Goal: Register for event/course

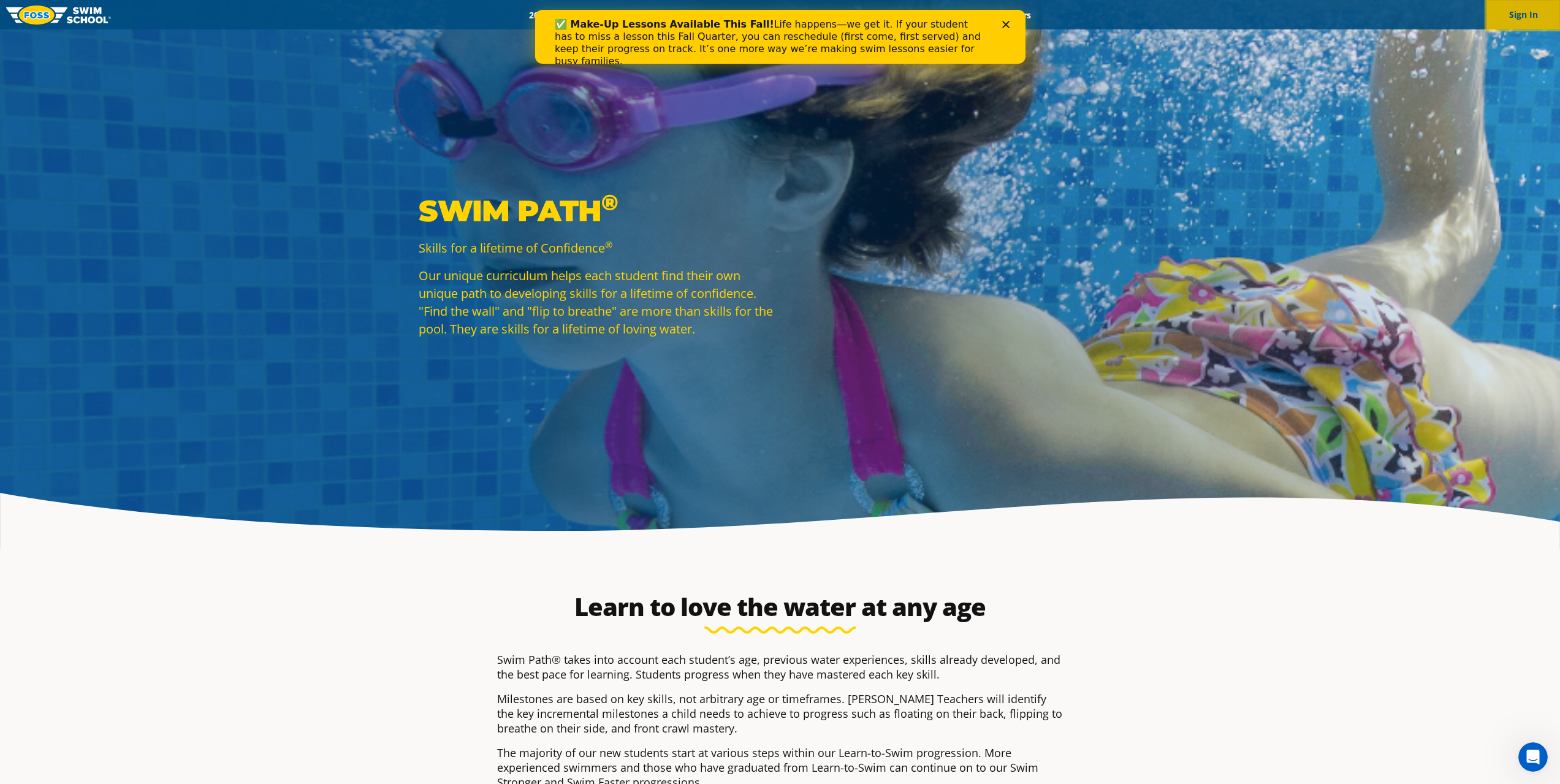
click at [1528, 9] on button "Sign In" at bounding box center [1523, 15] width 73 height 29
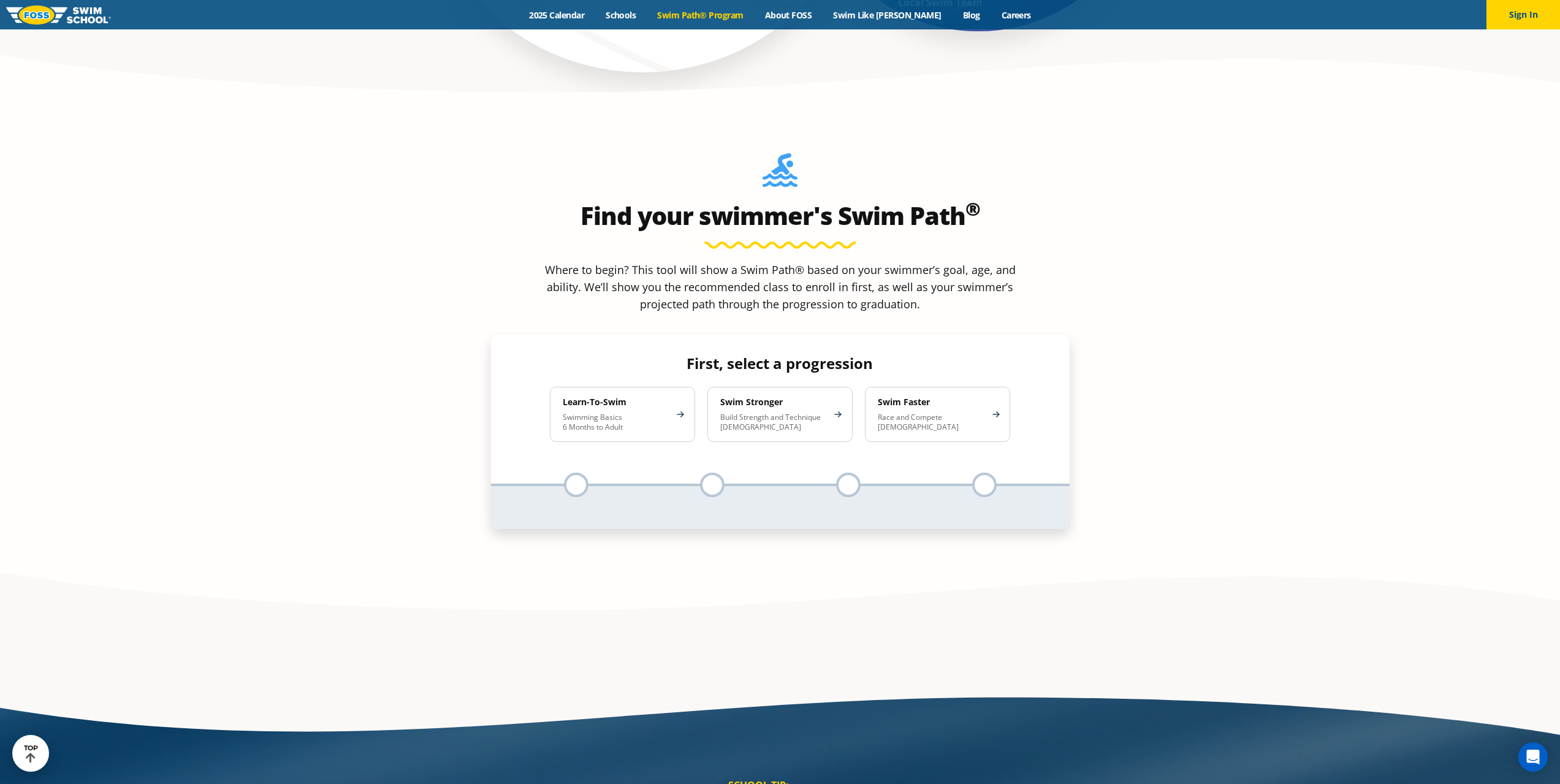
scroll to position [1226, 0]
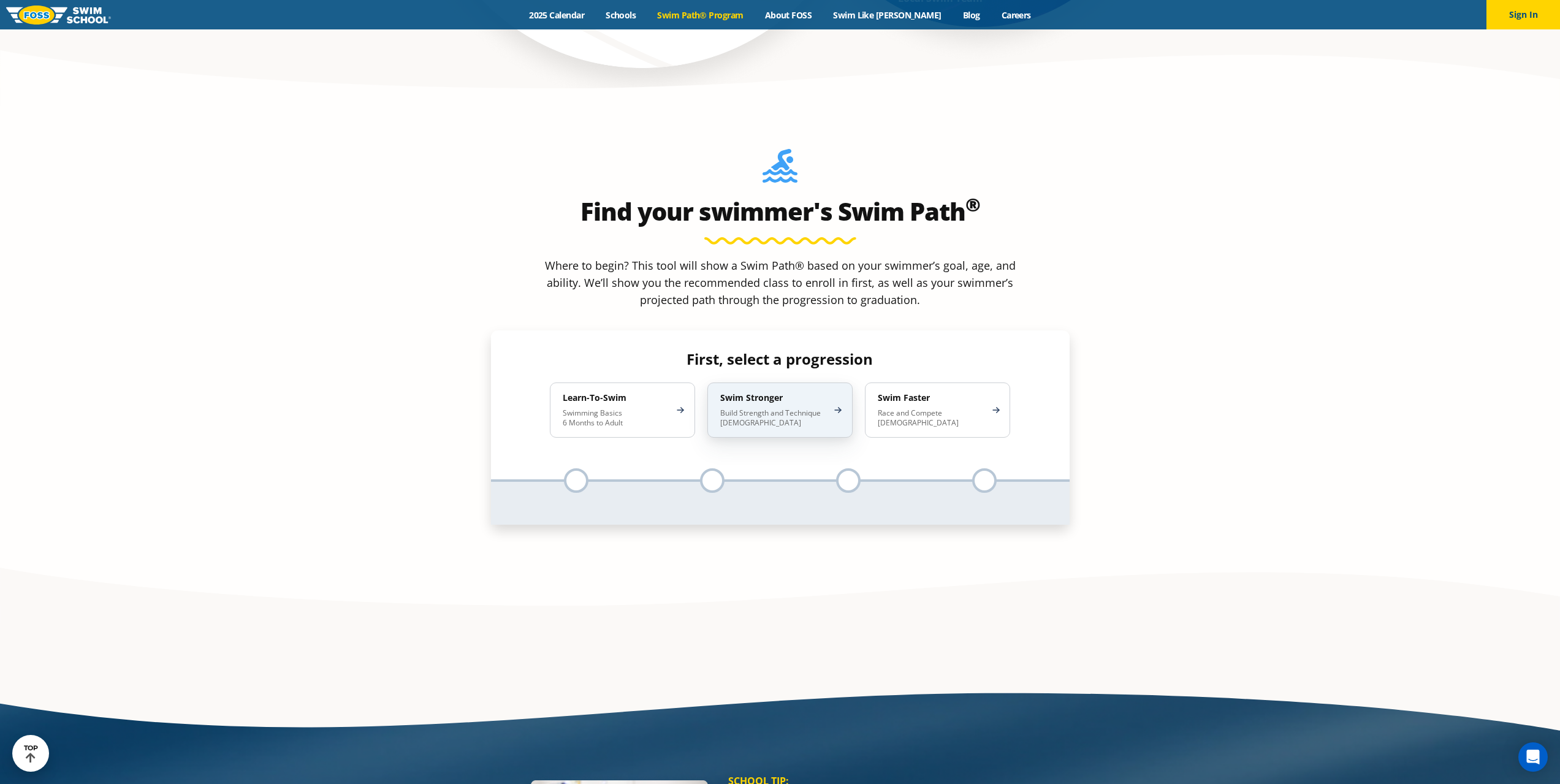
click at [793, 382] on div "Swim Stronger Build Strength and Technique 5-13 Years Old" at bounding box center [780, 409] width 146 height 55
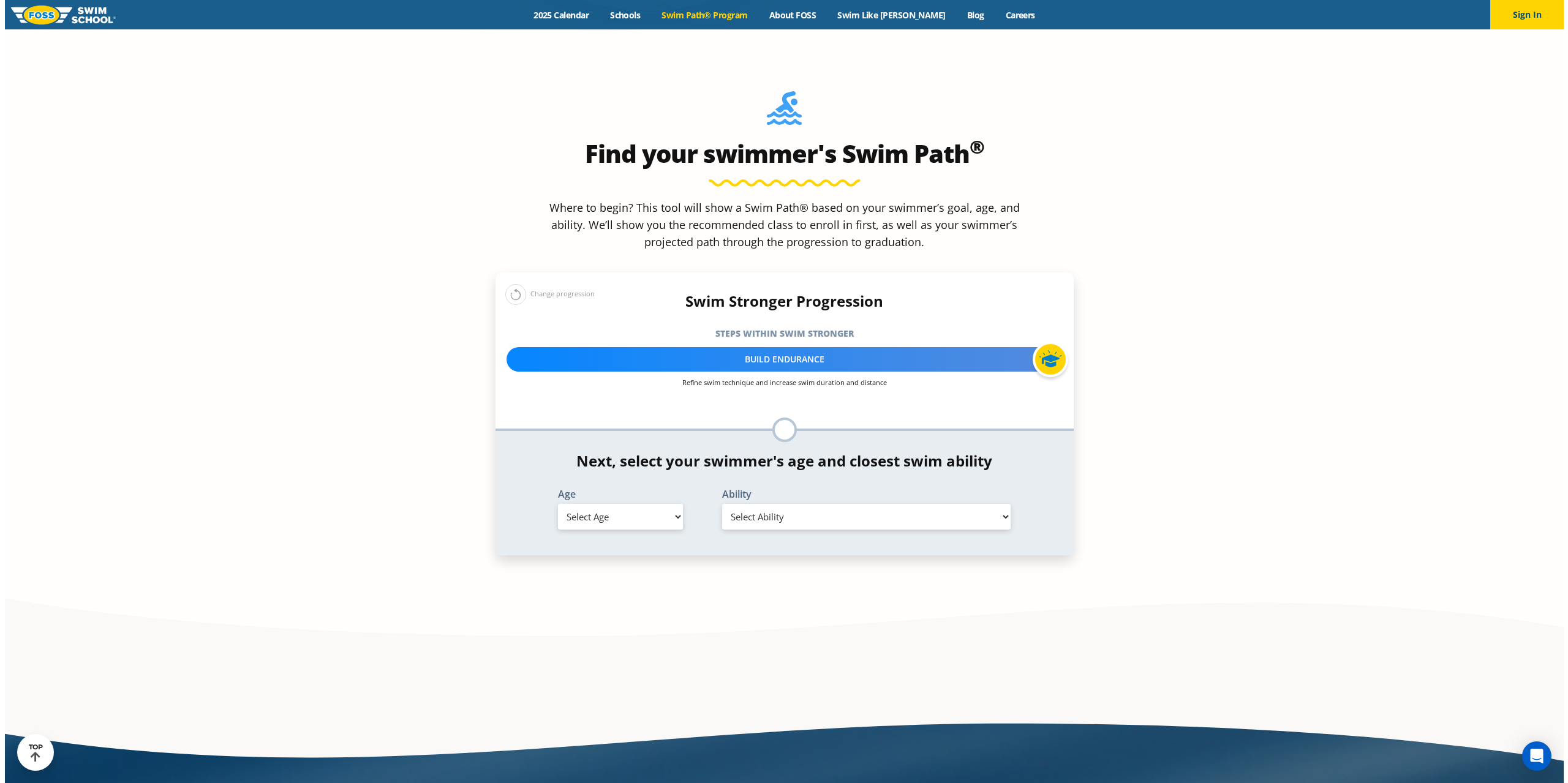
scroll to position [1326, 0]
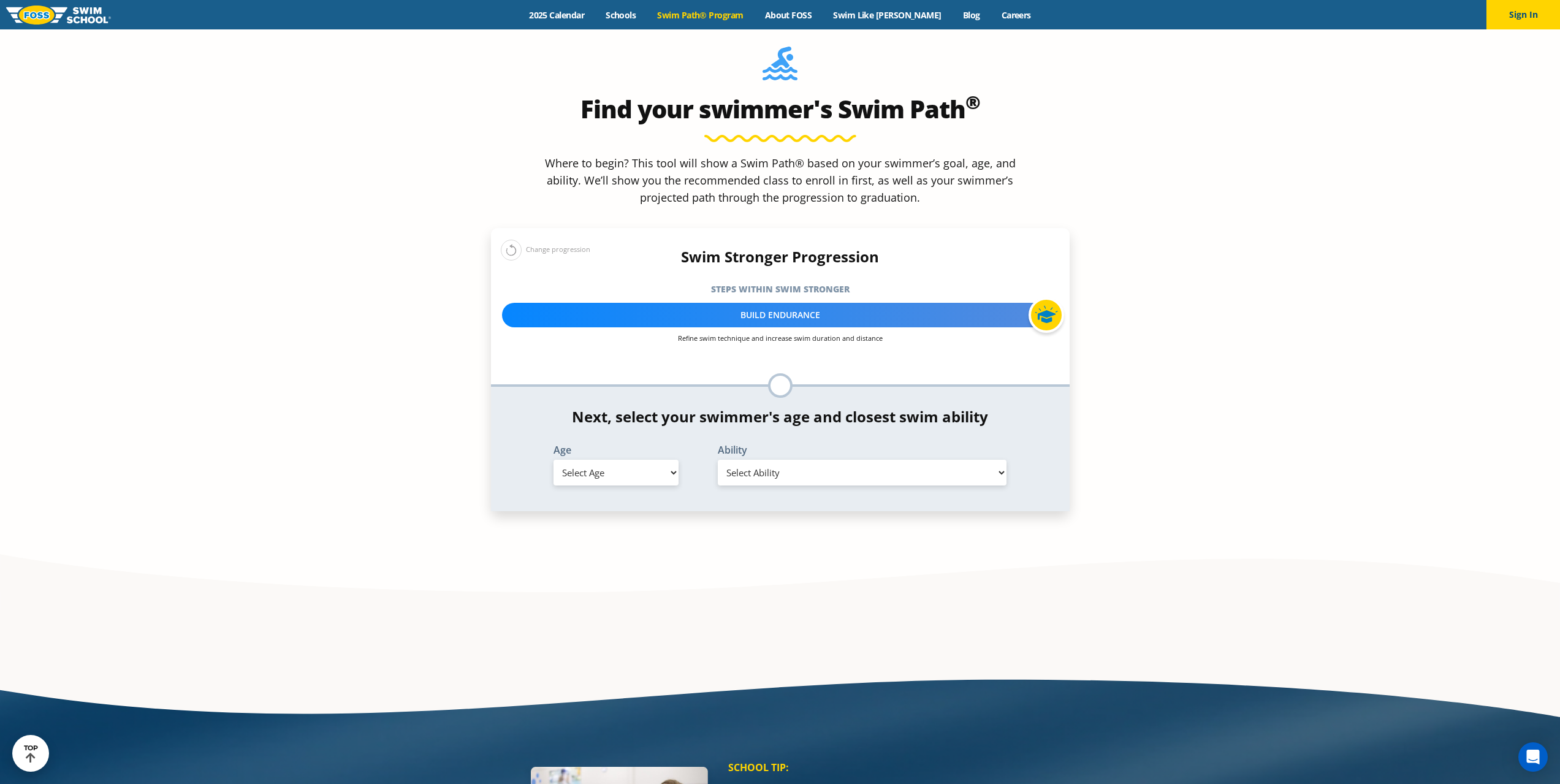
click at [783, 459] on select "Select Ability" at bounding box center [862, 472] width 289 height 26
click at [649, 459] on select "Select Age 6 months - 1 year 1 year 2 years 3 years 4 years 5 years 6 years 7 y…" at bounding box center [616, 472] width 125 height 26
click at [554, 459] on select "Select Age 6 months - 1 year 1 year 2 years 3 years 4 years 5 years 6 years 7 y…" at bounding box center [616, 472] width 125 height 26
click at [766, 459] on select "Select Ability First in-water experience When in the water, reliant on a life j…" at bounding box center [862, 472] width 289 height 26
click at [1170, 335] on section "Find your swimmer's Swim Path ® Where to begin? This tool will show a Swim Path…" at bounding box center [780, 307] width 1560 height 606
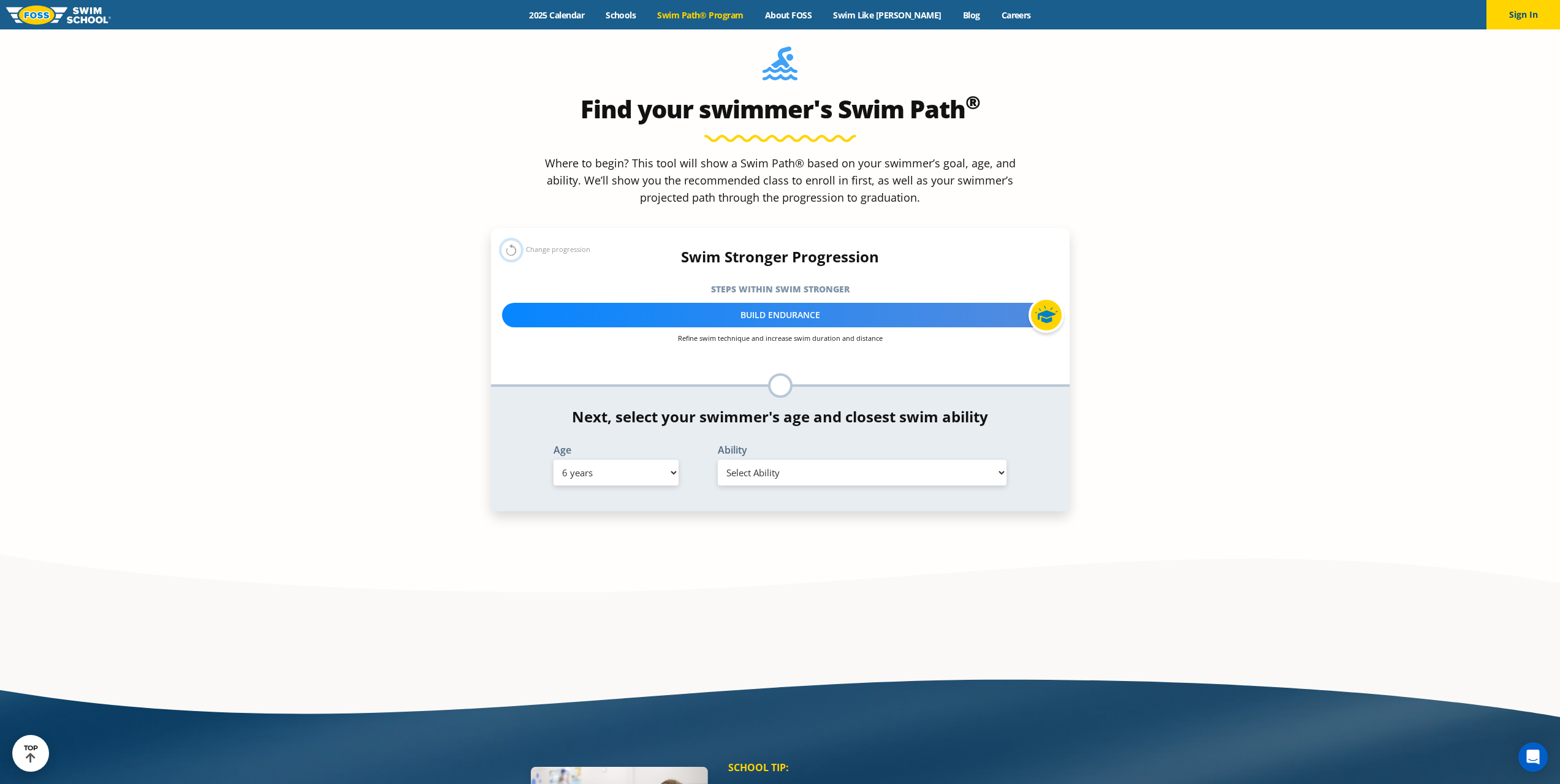
click at [515, 240] on button at bounding box center [511, 250] width 21 height 21
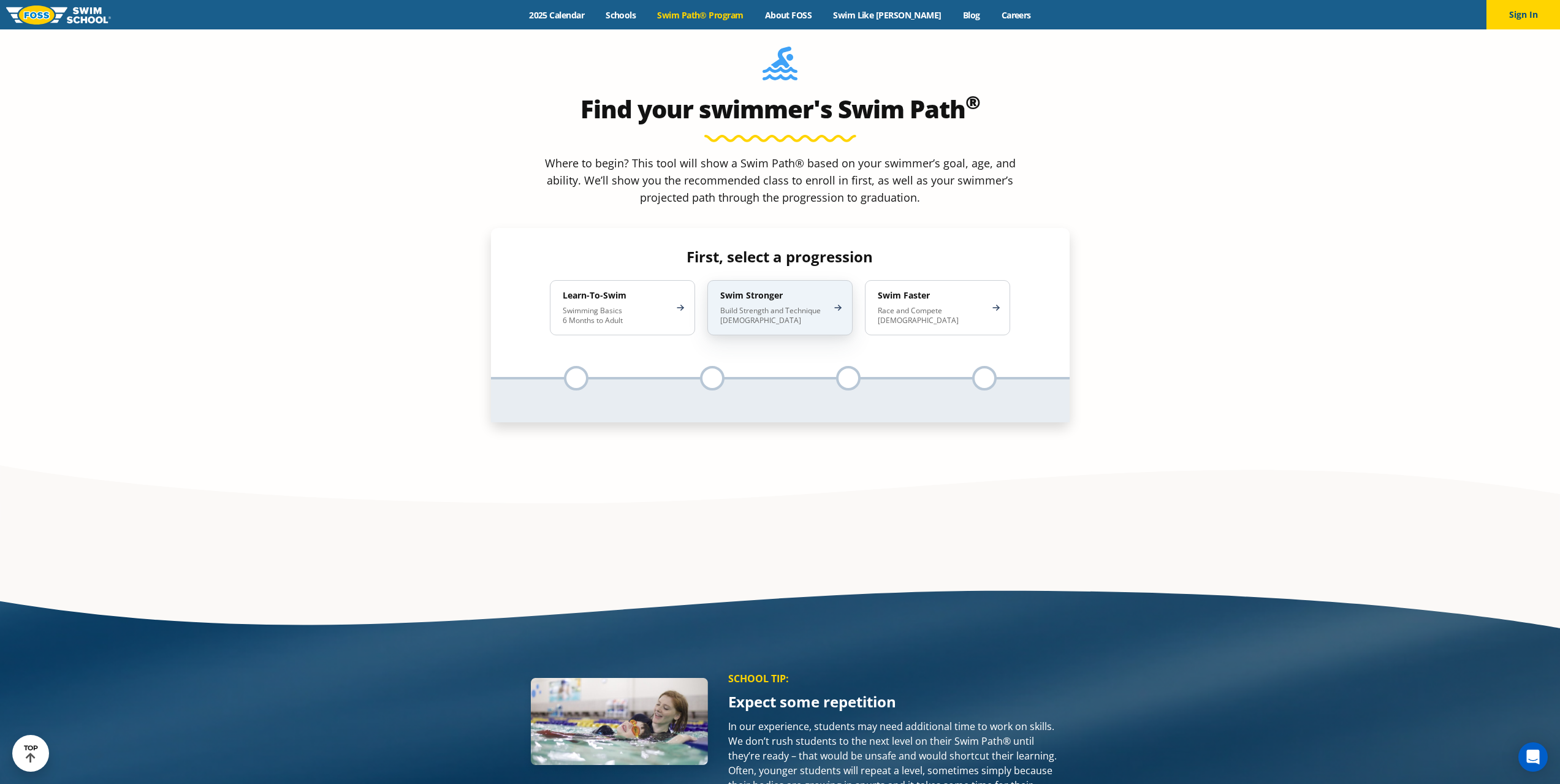
click at [725, 306] on p "Build Strength and Technique 5-13 Years Old" at bounding box center [773, 315] width 107 height 20
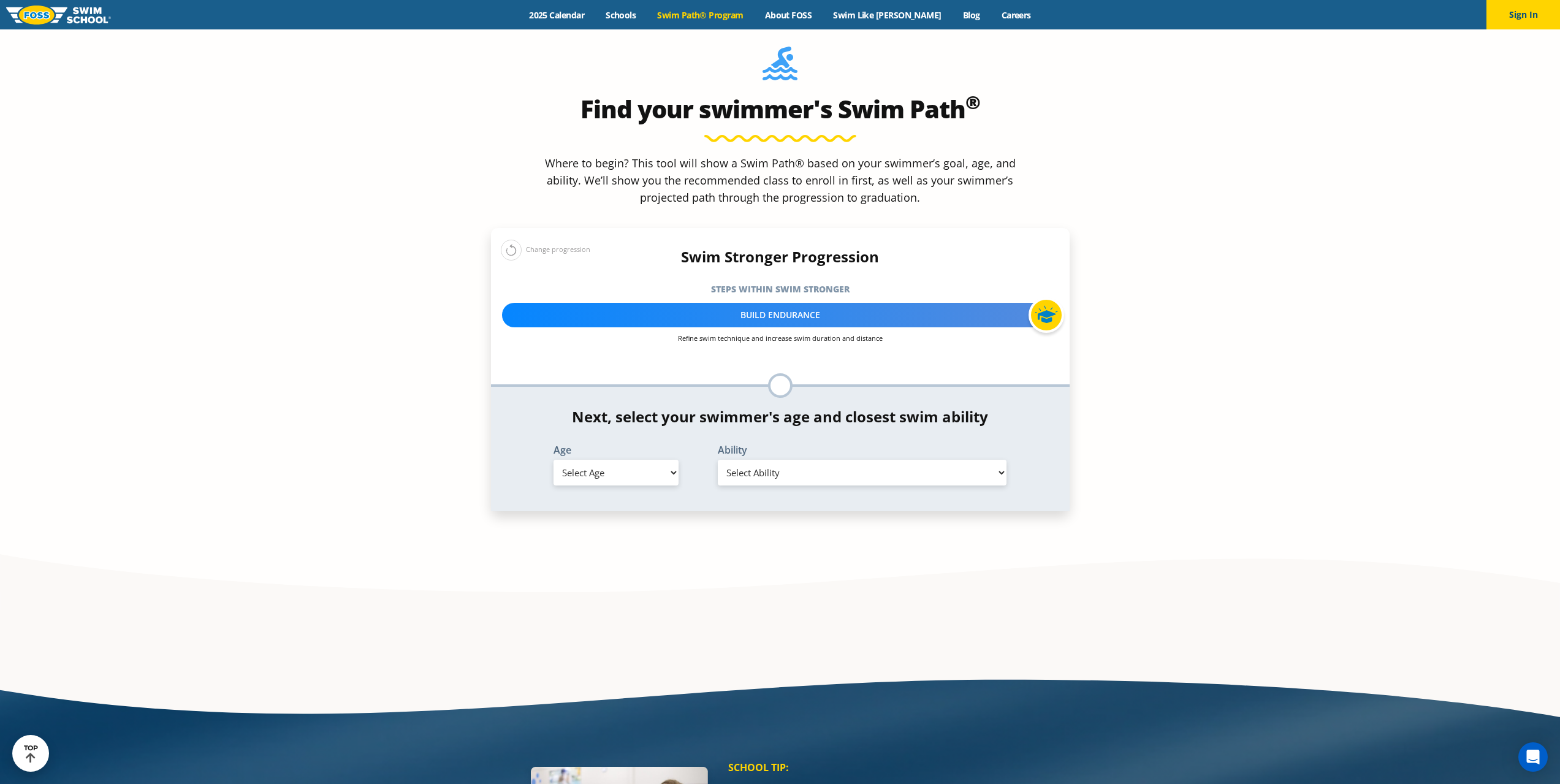
click at [653, 459] on select "Select Age 6 months - 1 year 1 year 2 years 3 years 4 years 5 years 6 years 7 y…" at bounding box center [616, 472] width 125 height 26
select select "6-years"
click at [554, 459] on select "Select Age 6 months - 1 year 1 year 2 years 3 years 4 years 5 years 6 years 7 y…" at bounding box center [616, 472] width 125 height 26
click at [800, 459] on select "Select Ability First in-water experience When in the water, reliant on a life j…" at bounding box center [862, 472] width 289 height 26
select select "6-years-when-in-the-water-reliant-on-a-life-jacket-or-floatation-device"
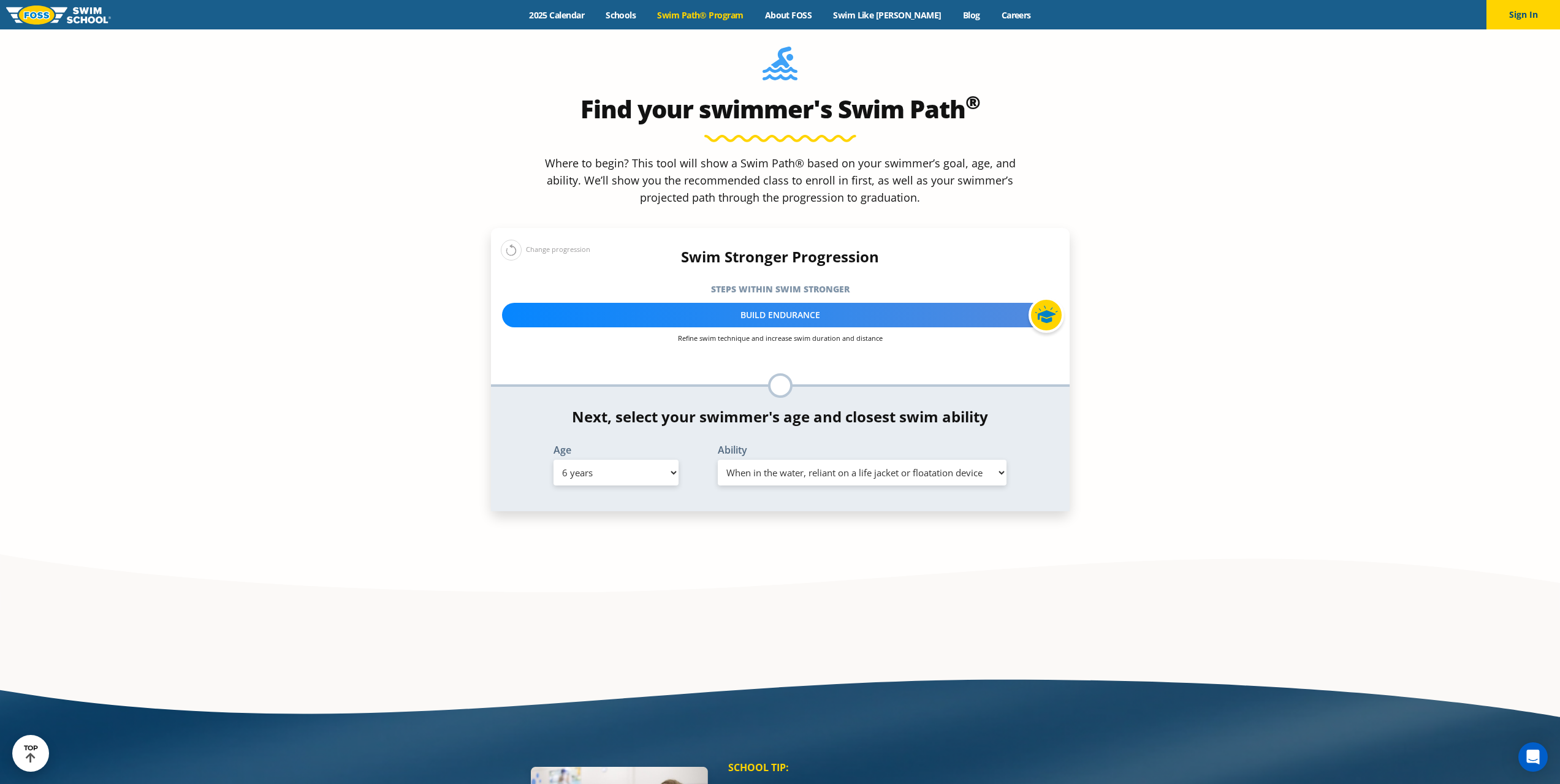
click at [718, 459] on select "Select Ability First in-water experience When in the water, reliant on a life j…" at bounding box center [862, 472] width 289 height 26
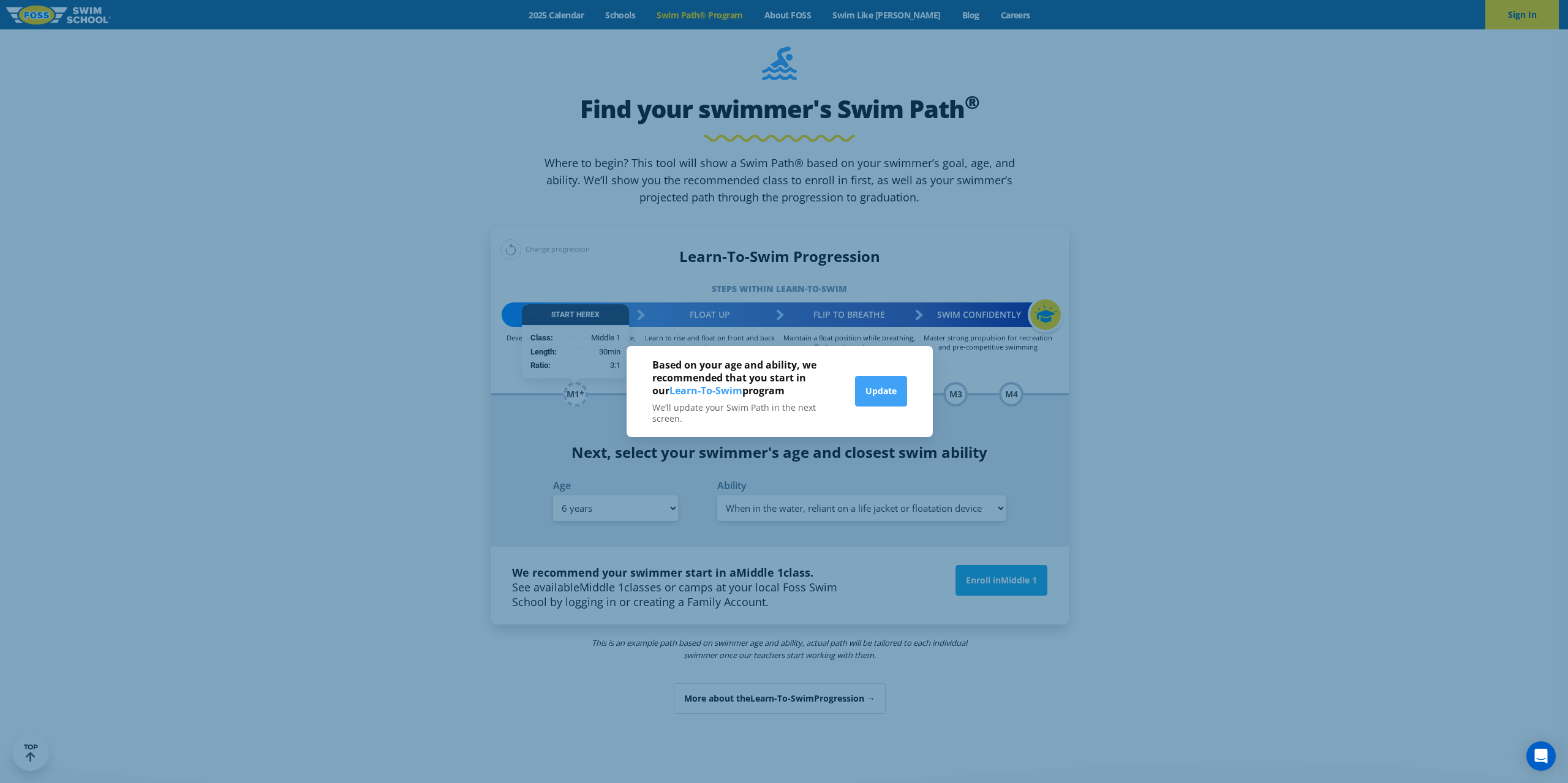
click at [414, 461] on div "Based on your age and ability, we recommended that you start in our Learn-To-Sw…" at bounding box center [784, 391] width 1568 height 783
drag, startPoint x: 386, startPoint y: 404, endPoint x: 235, endPoint y: 198, distance: 255.4
click at [386, 399] on div "Based on your age and ability, we recommended that you start in our Learn-To-Sw…" at bounding box center [784, 391] width 1568 height 783
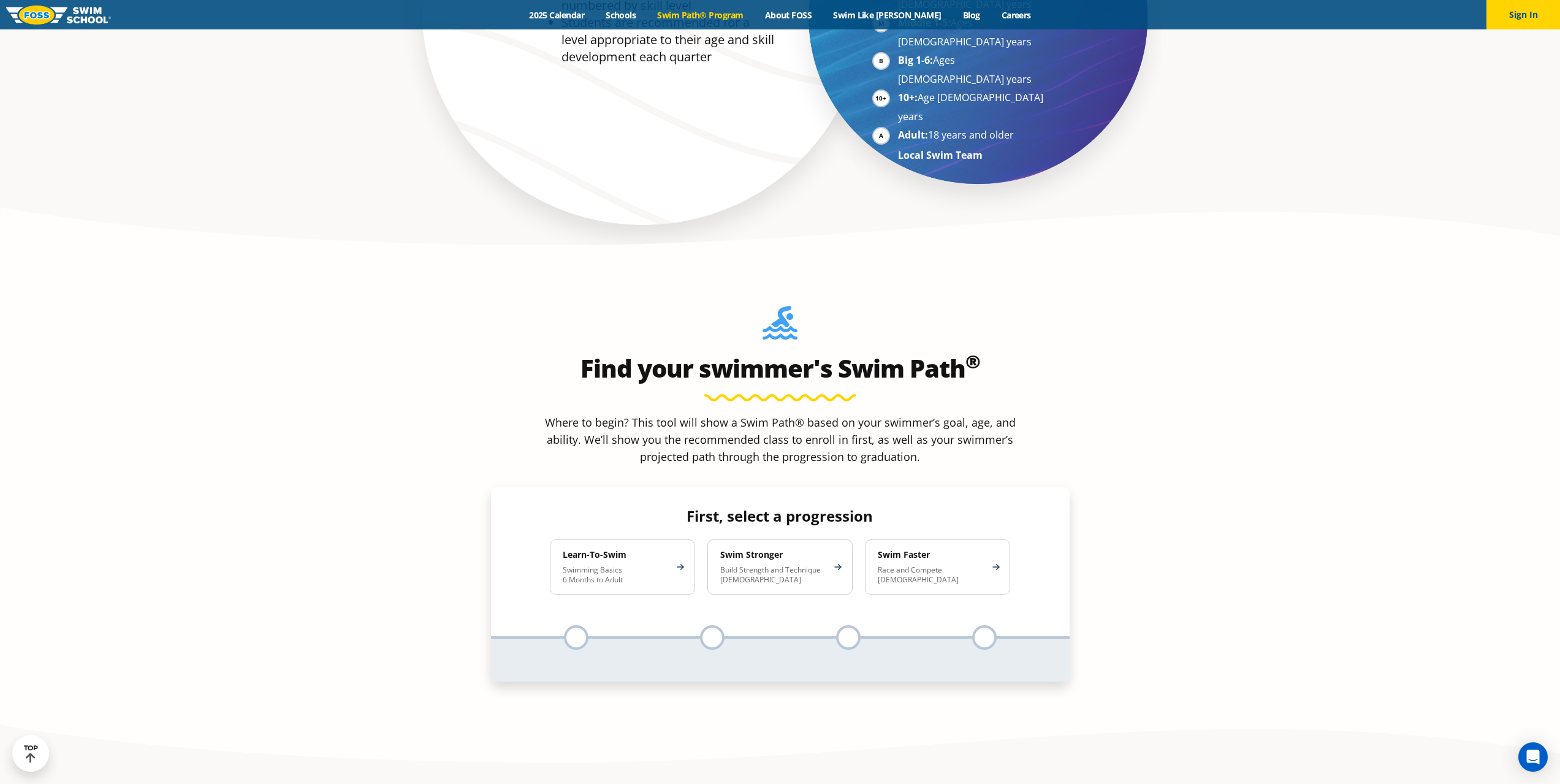
scroll to position [1123, 0]
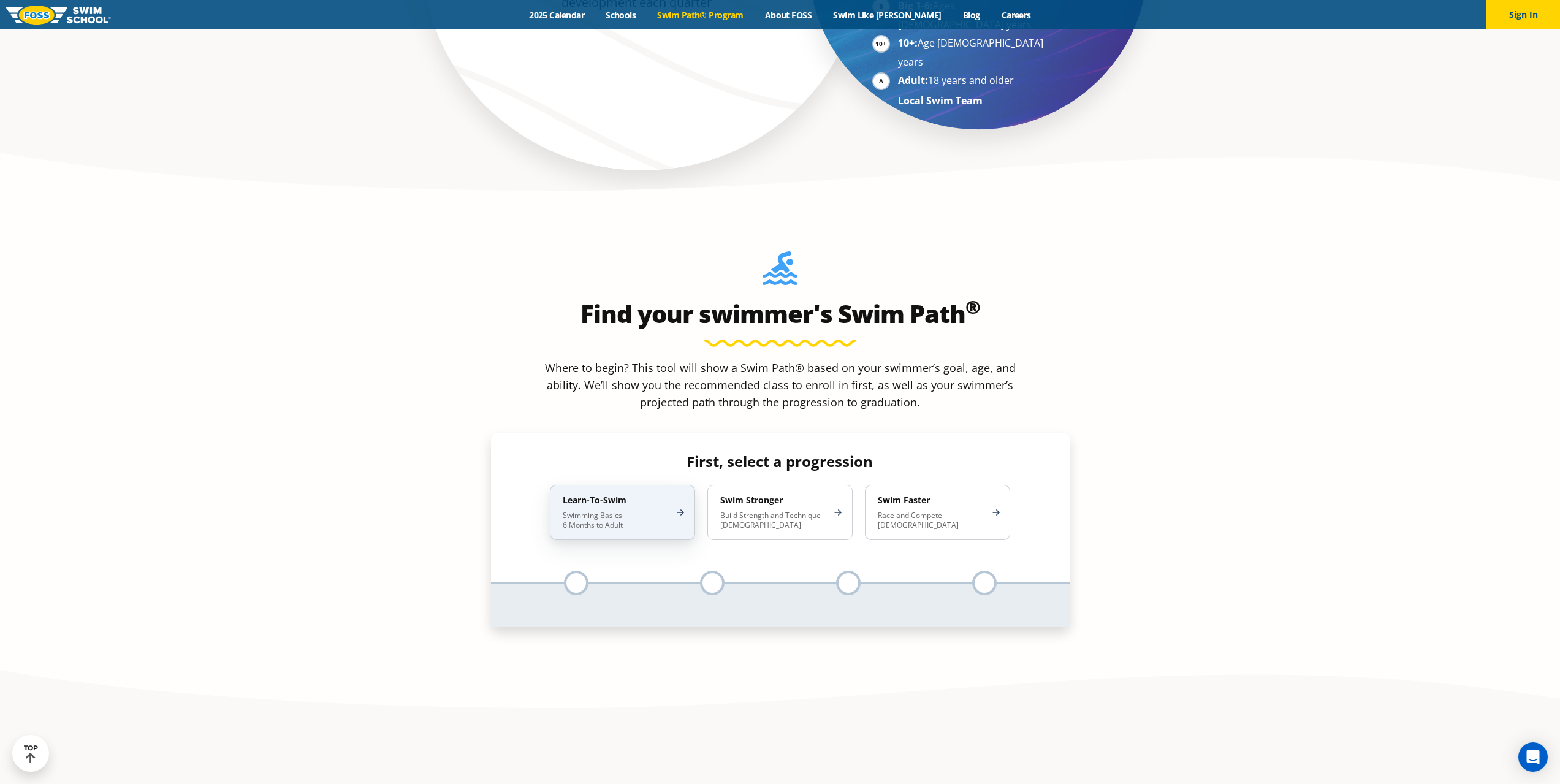
click at [585, 485] on div "Learn-To-Swim Swimming Basics 6 Months to Adult" at bounding box center [623, 512] width 146 height 55
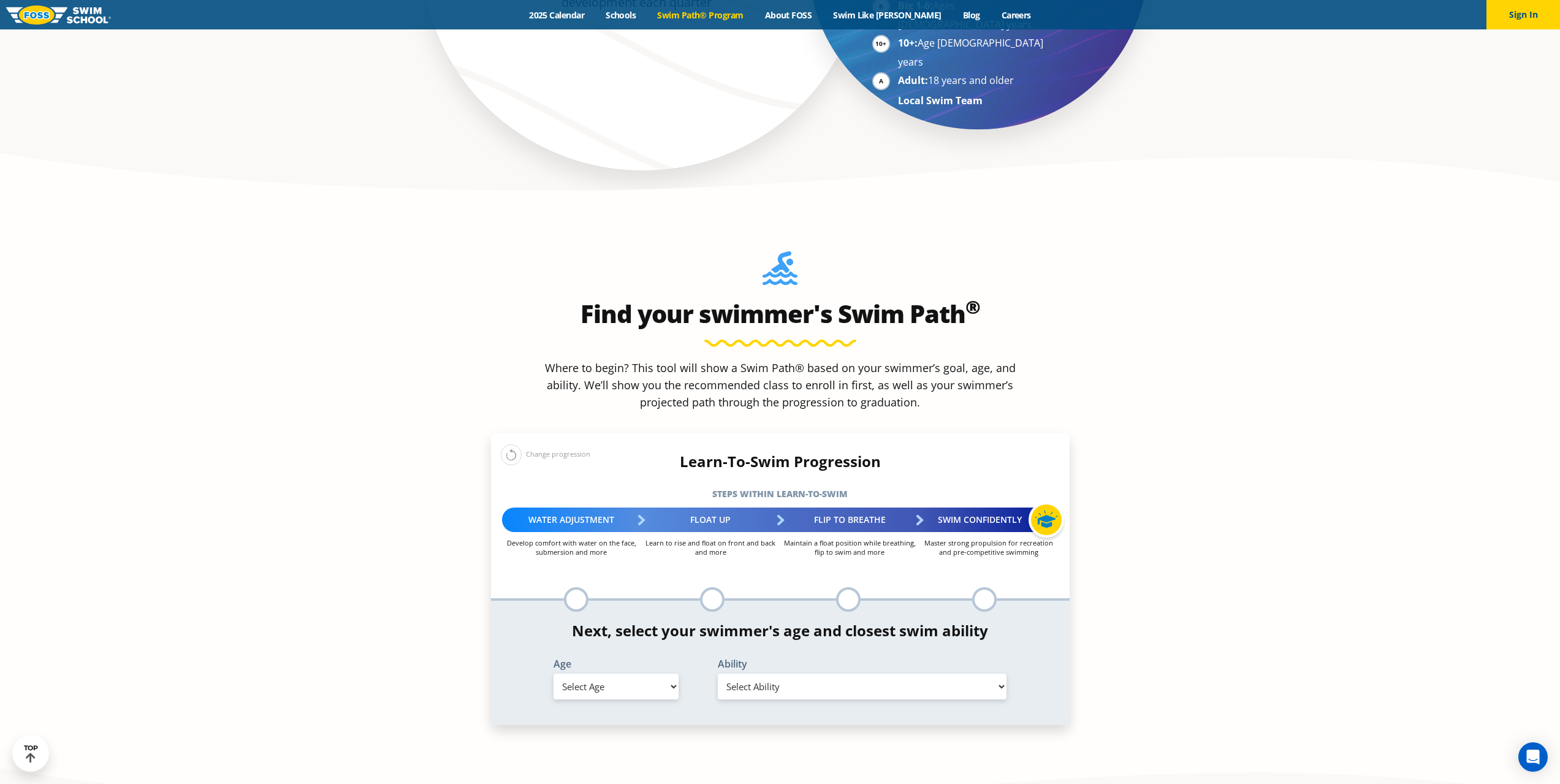
drag, startPoint x: 625, startPoint y: 587, endPoint x: 627, endPoint y: 598, distance: 11.2
click at [625, 673] on select "Select Age 6 months - 1 year 1 year 2 years 3 years 4 years 5 years 6 years 7 y…" at bounding box center [616, 686] width 125 height 26
select select "3-years"
click at [554, 673] on select "Select Age 6 months - 1 year 1 year 2 years 3 years 4 years 5 years 6 years 7 y…" at bounding box center [616, 686] width 125 height 26
click at [751, 673] on select "Select Ability First in-water experience When in the water, reliant on a life j…" at bounding box center [862, 686] width 289 height 26
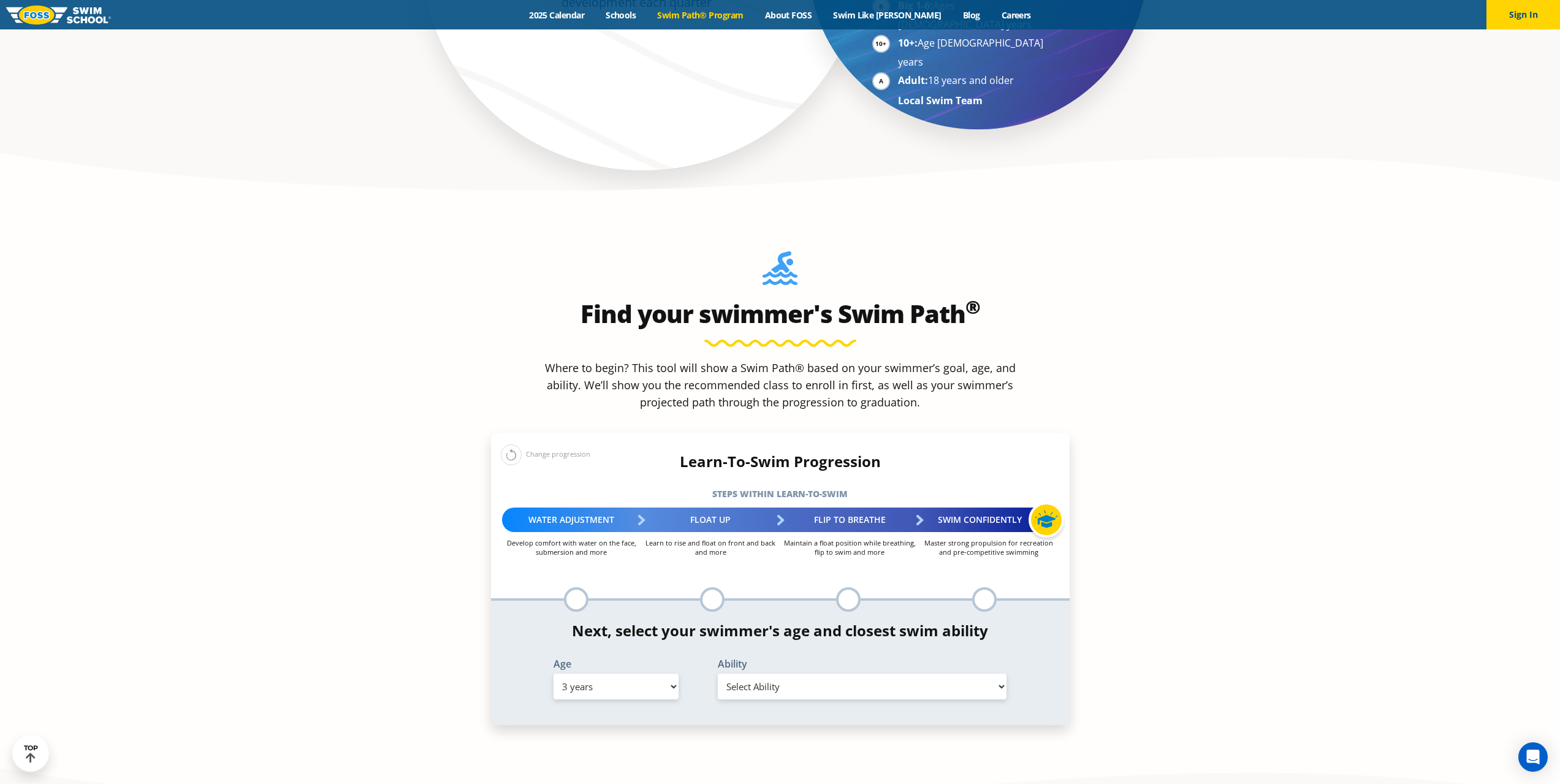
select select "3-years-when-in-the-water-reliant-on-a-life-jacket-or-floatation-device"
click at [718, 673] on select "Select Ability First in-water experience When in the water, reliant on a life j…" at bounding box center [862, 686] width 289 height 26
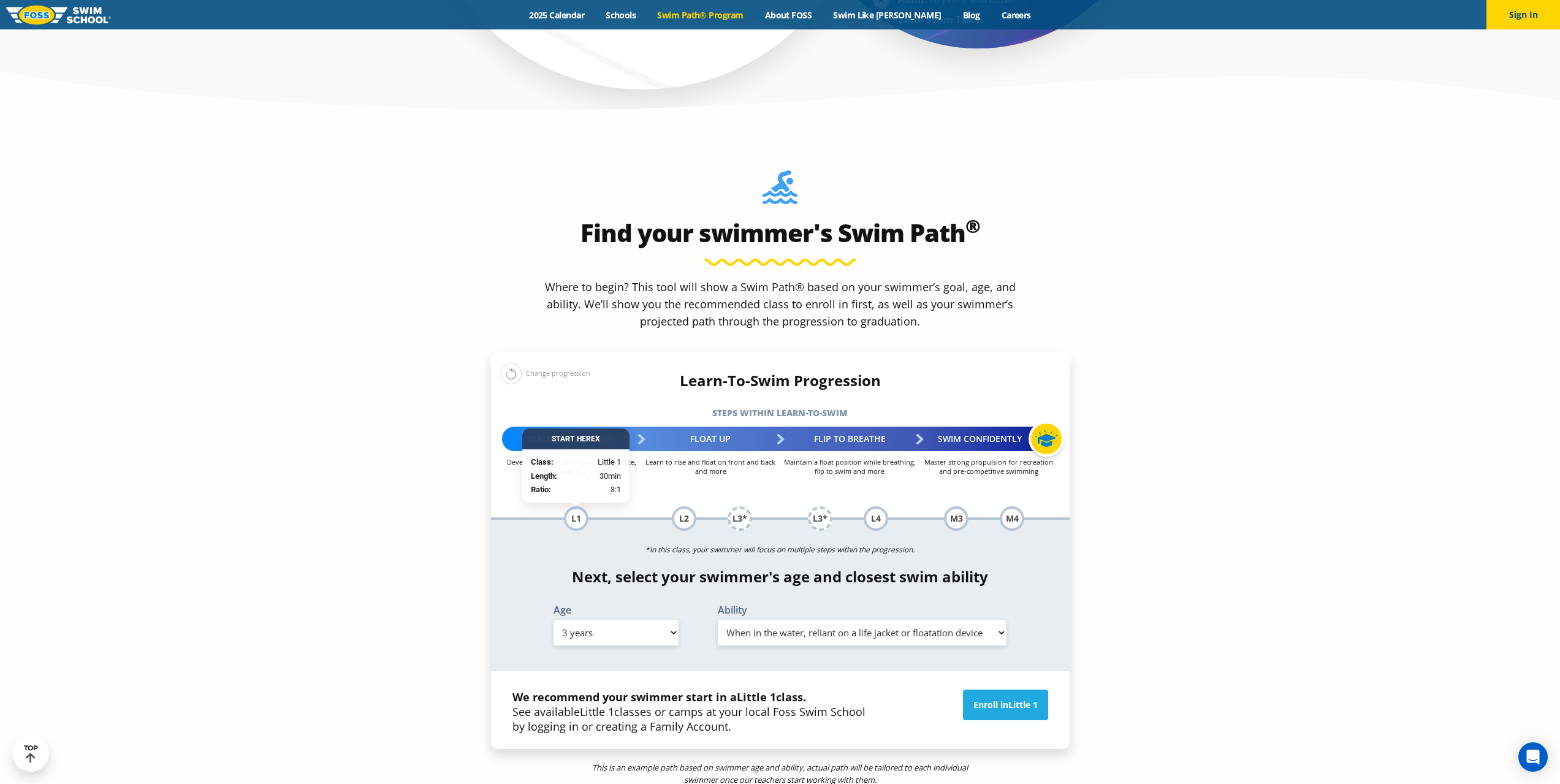
scroll to position [1226, 0]
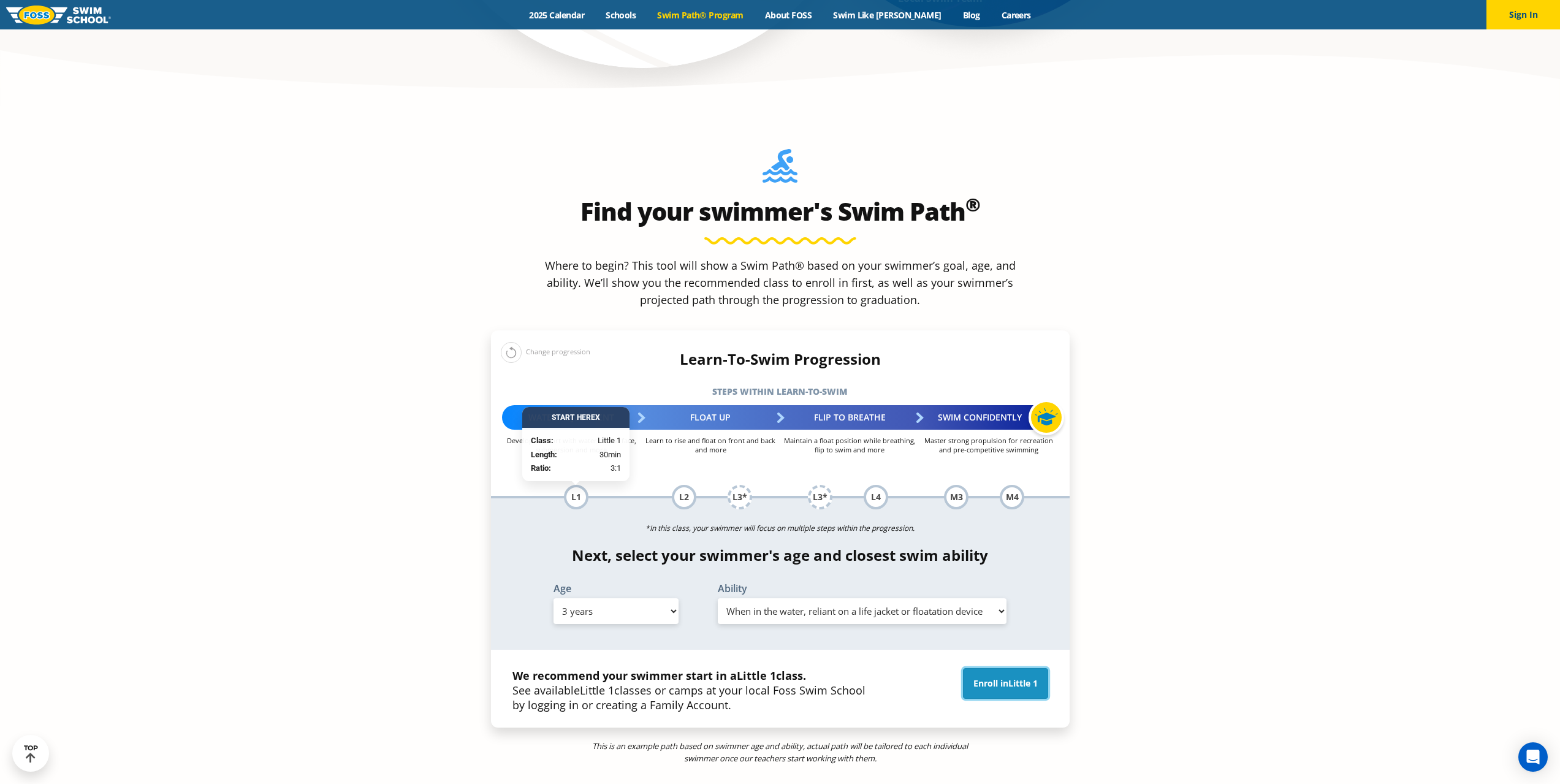
click at [978, 668] on link "Enroll in Little 1" at bounding box center [1006, 683] width 85 height 30
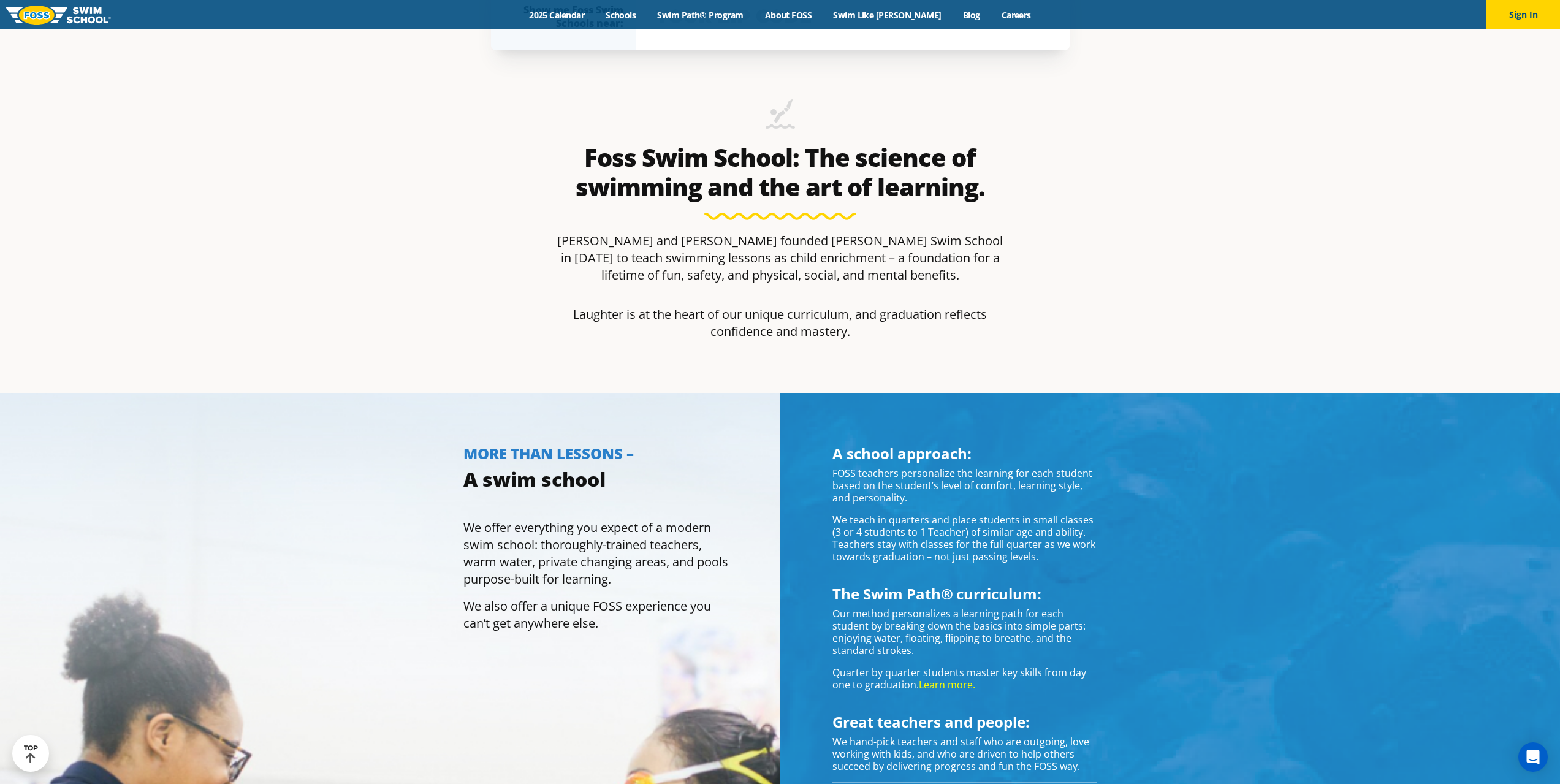
scroll to position [673, 0]
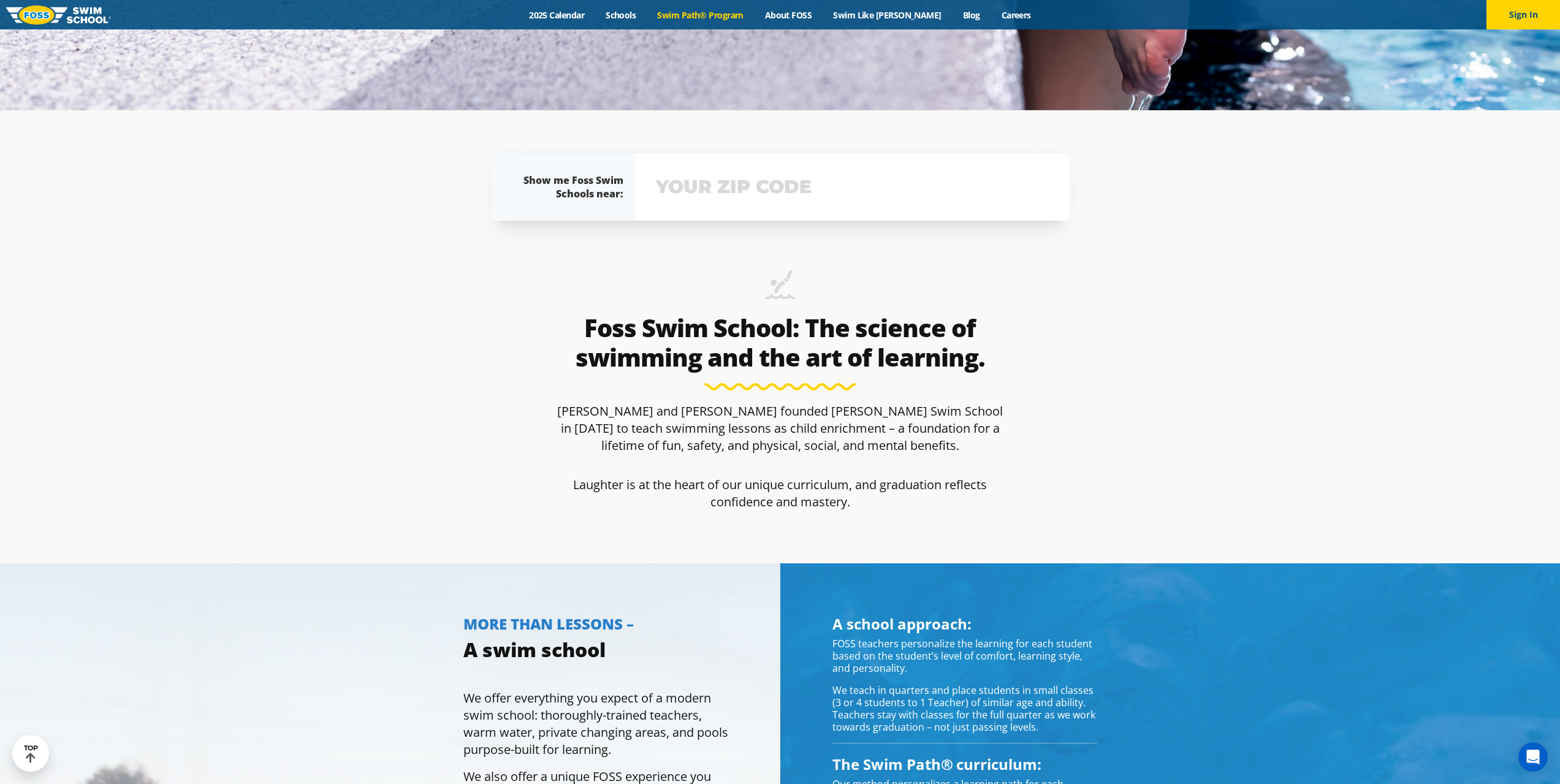
click at [733, 12] on link "Swim Path® Program" at bounding box center [700, 15] width 107 height 11
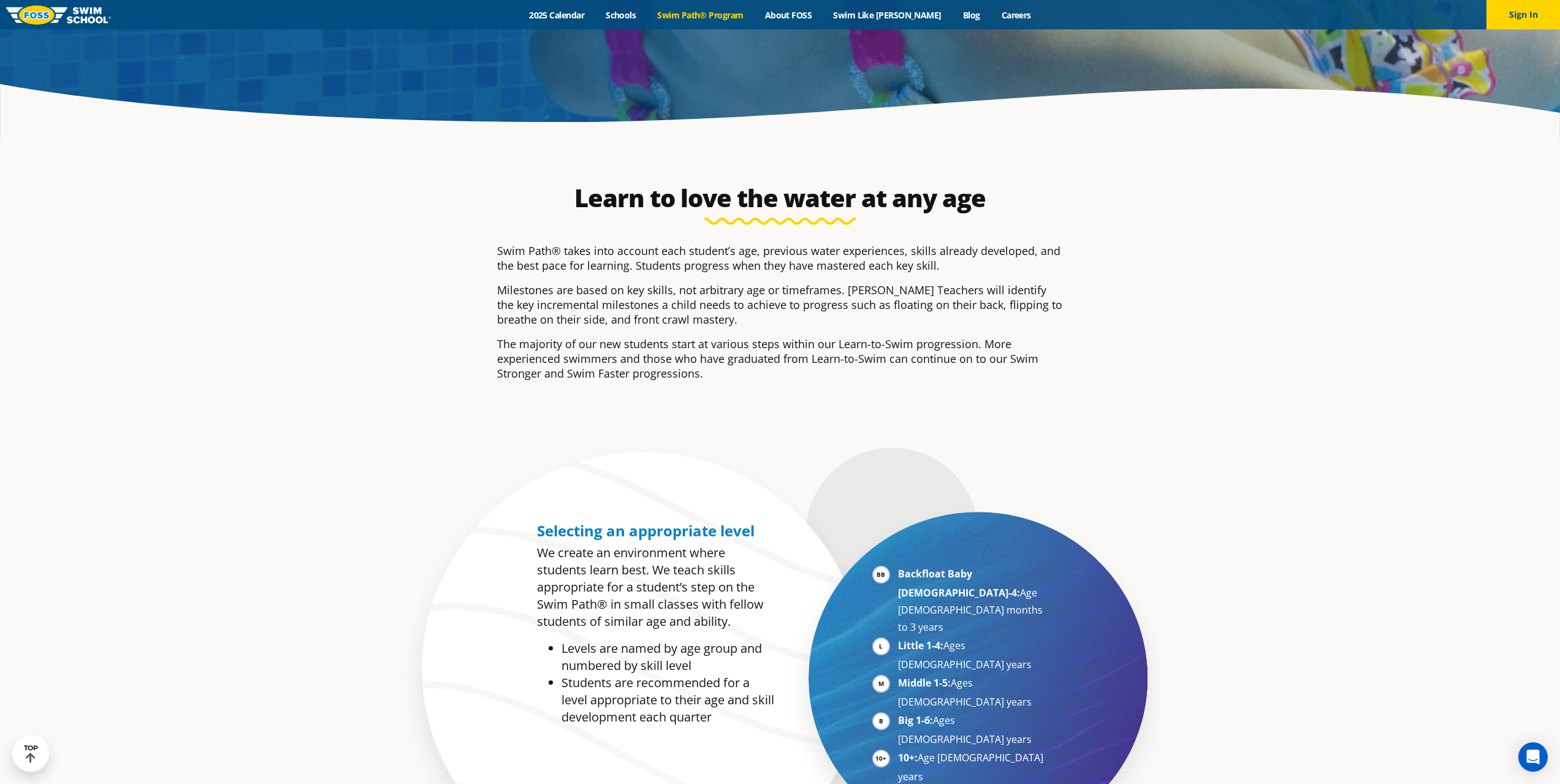
scroll to position [613, 0]
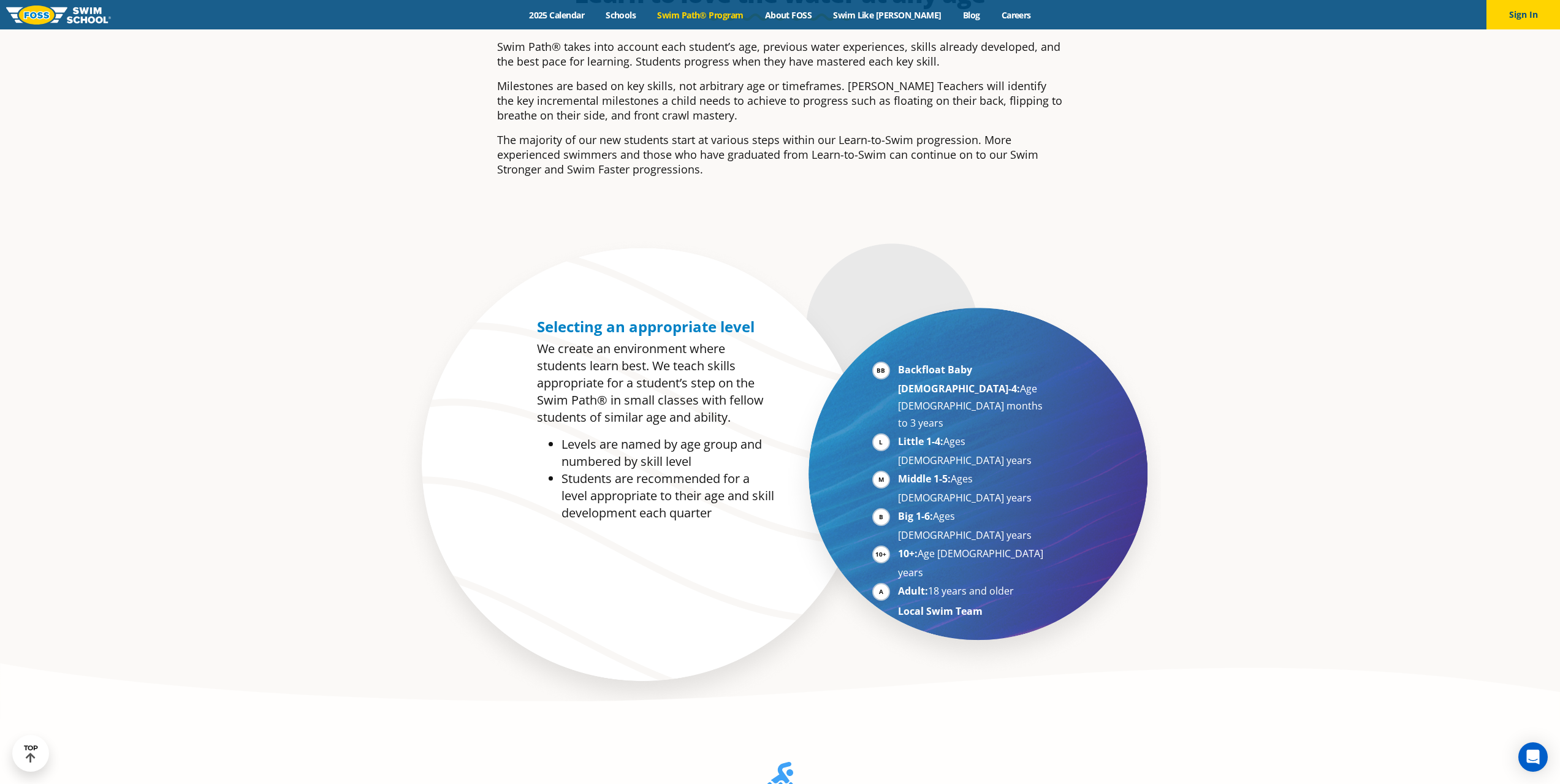
click at [898, 369] on li "Backfloat Baby 1-4: Age 6 months to 3 years" at bounding box center [973, 395] width 150 height 70
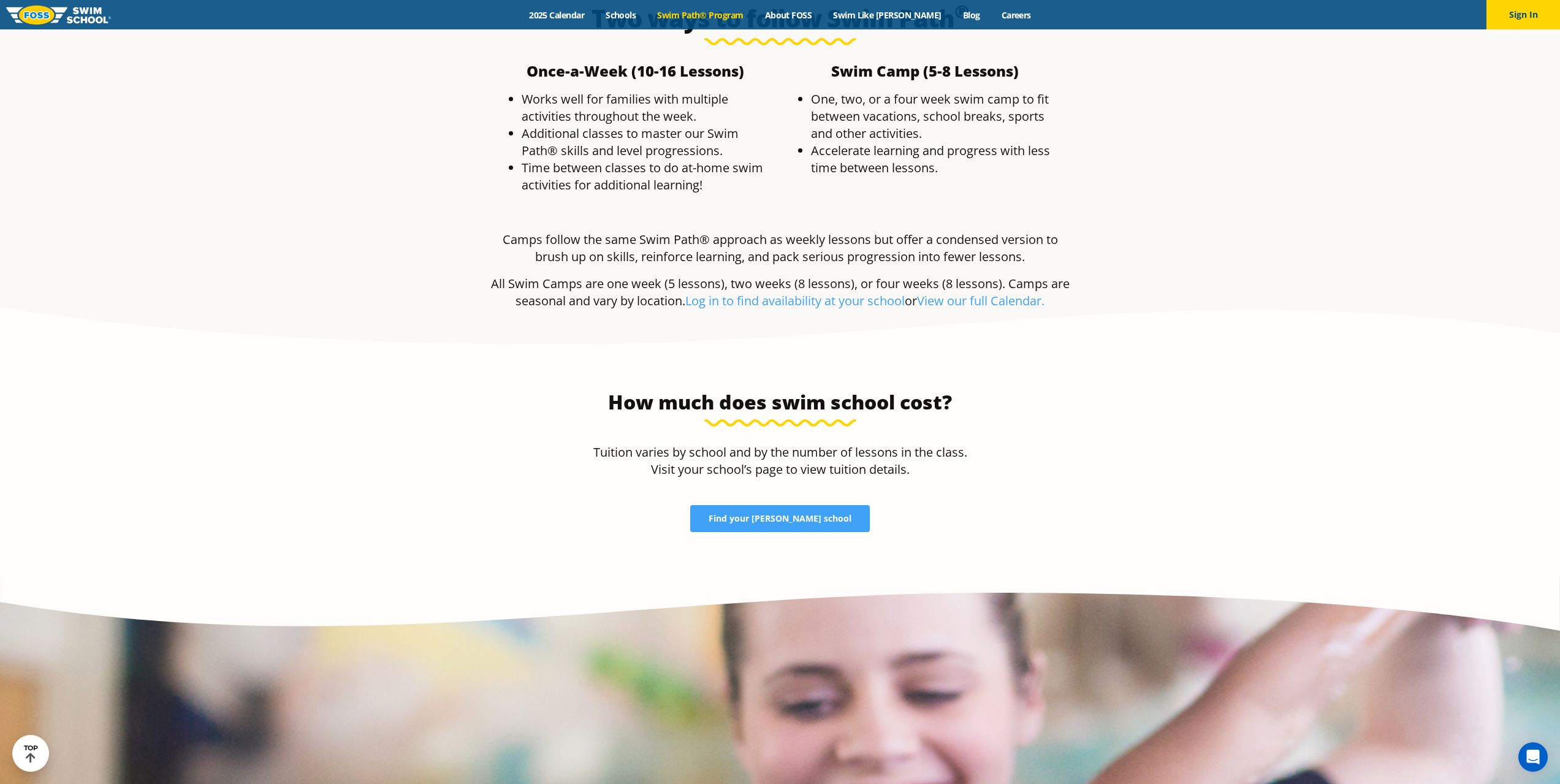
scroll to position [2554, 0]
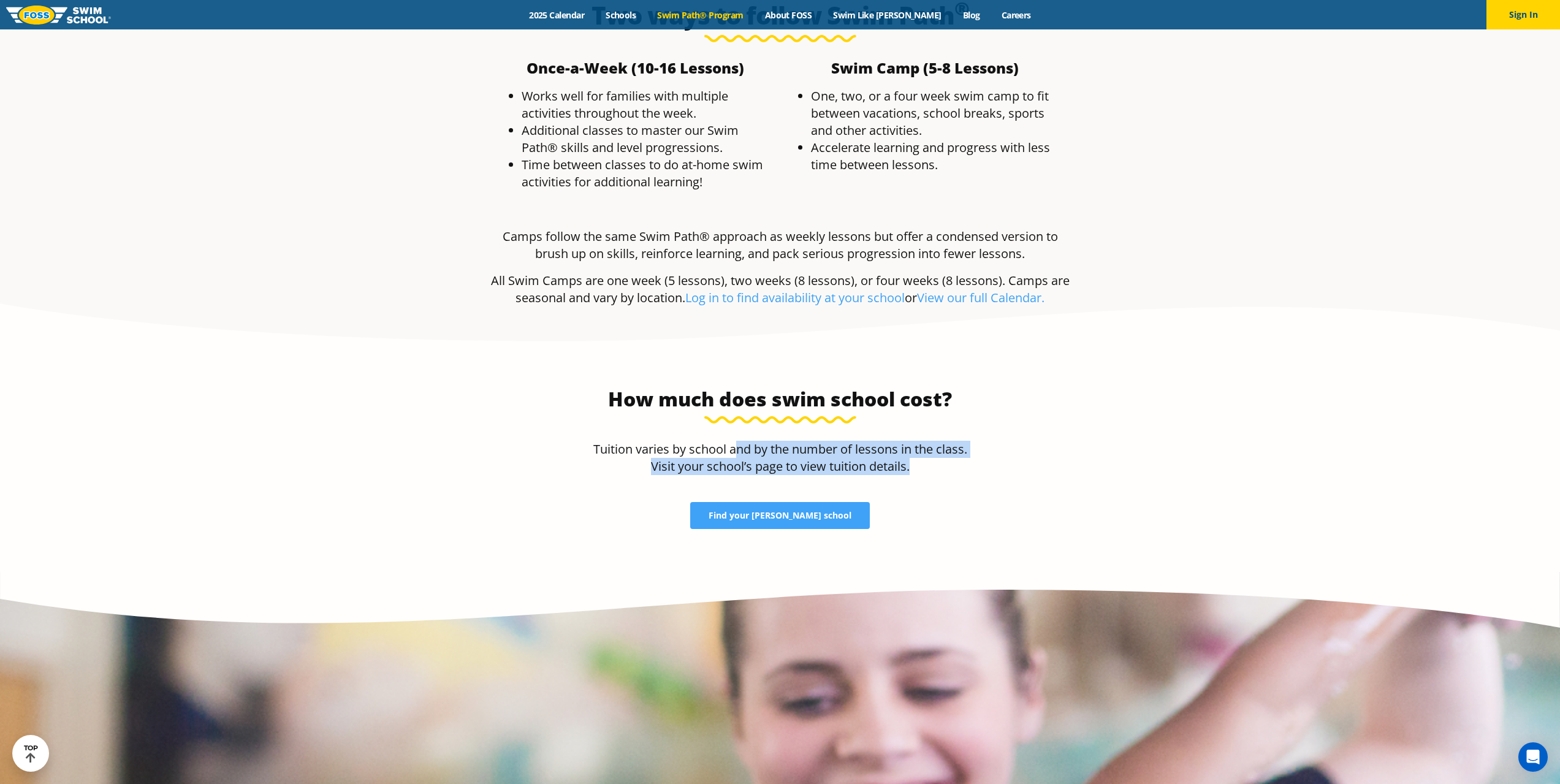
drag, startPoint x: 737, startPoint y: 357, endPoint x: 964, endPoint y: 369, distance: 227.3
click at [964, 440] on p "Tuition varies by school and by the number of lessons in the class. Visit your …" at bounding box center [780, 457] width 389 height 34
click at [965, 440] on p "Tuition varies by school and by the number of lessons in the class. Visit your …" at bounding box center [780, 457] width 389 height 34
click at [975, 380] on div "How much does swim school cost? Tuition varies by school and by the number of l…" at bounding box center [780, 457] width 401 height 154
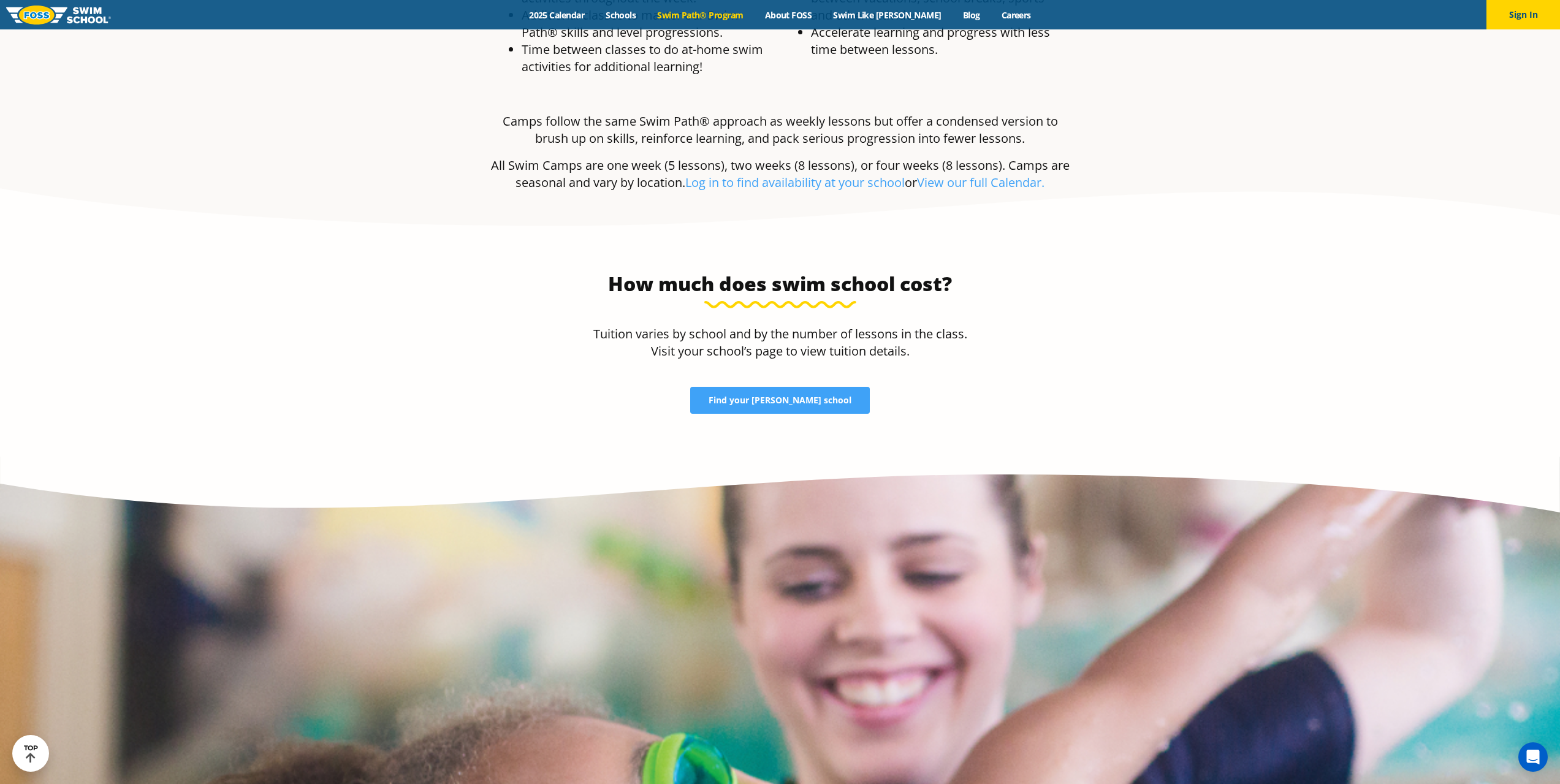
scroll to position [2656, 0]
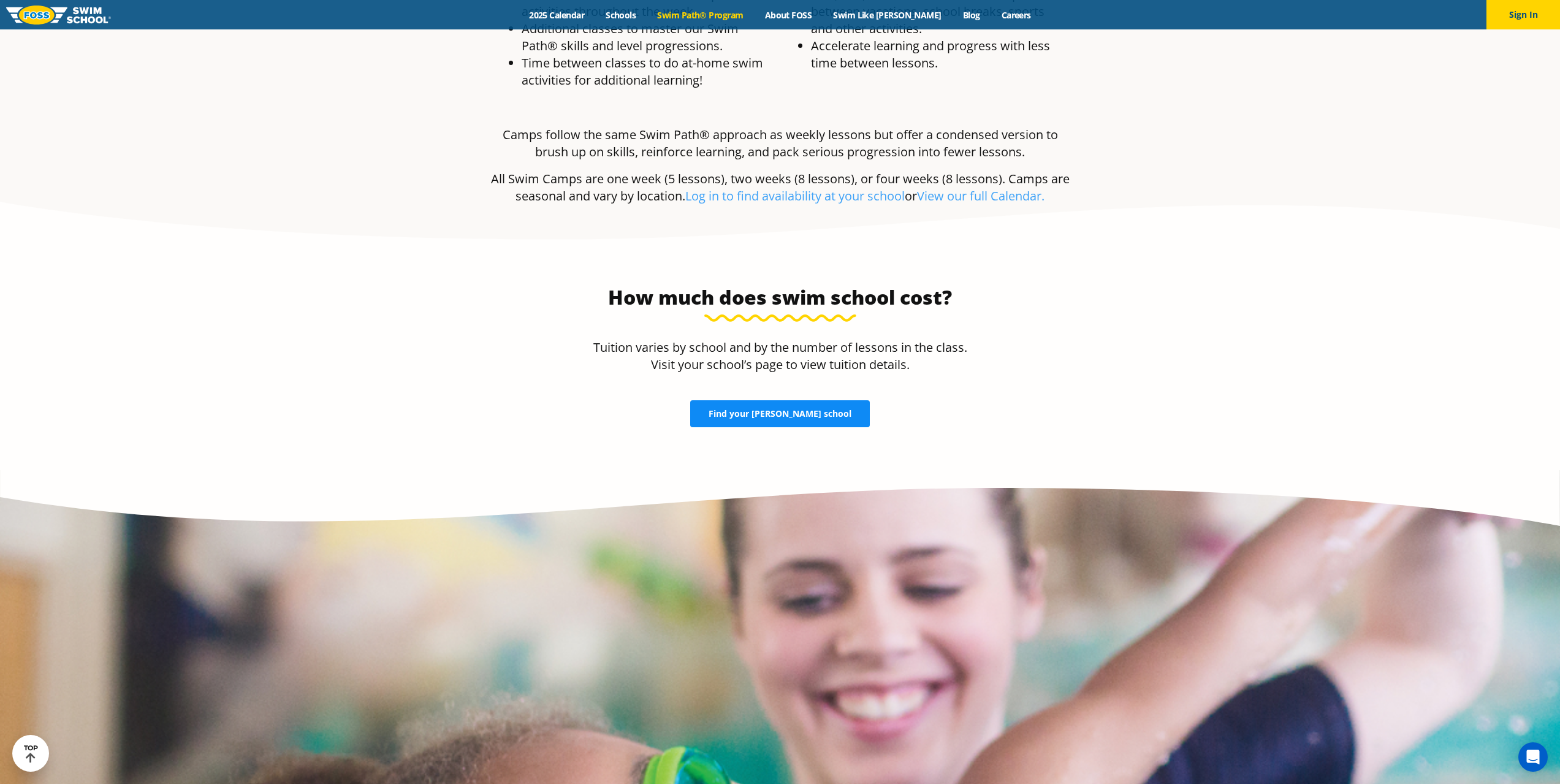
click at [793, 400] on link "Find your FOSS school" at bounding box center [780, 413] width 180 height 27
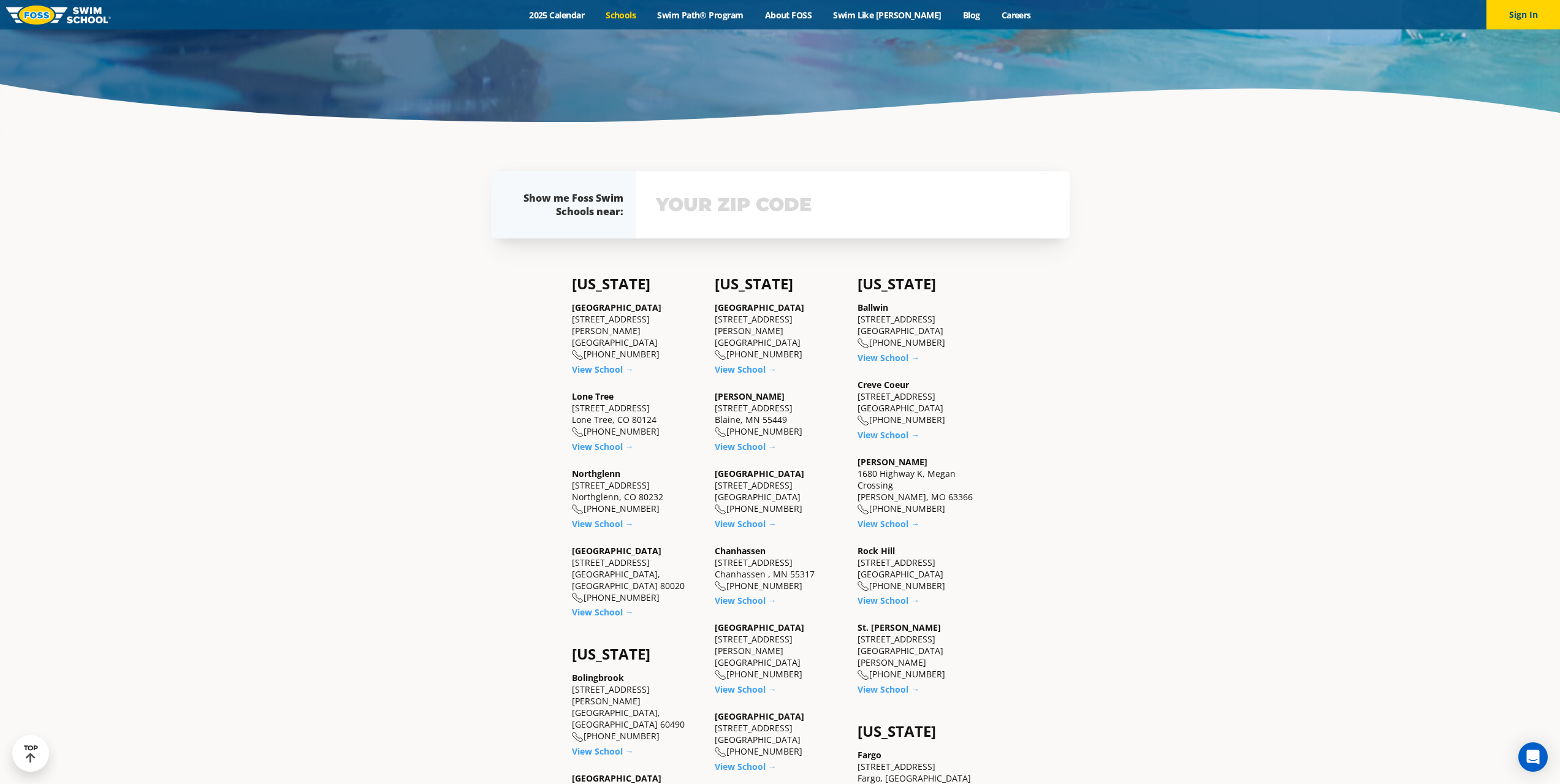
scroll to position [613, 0]
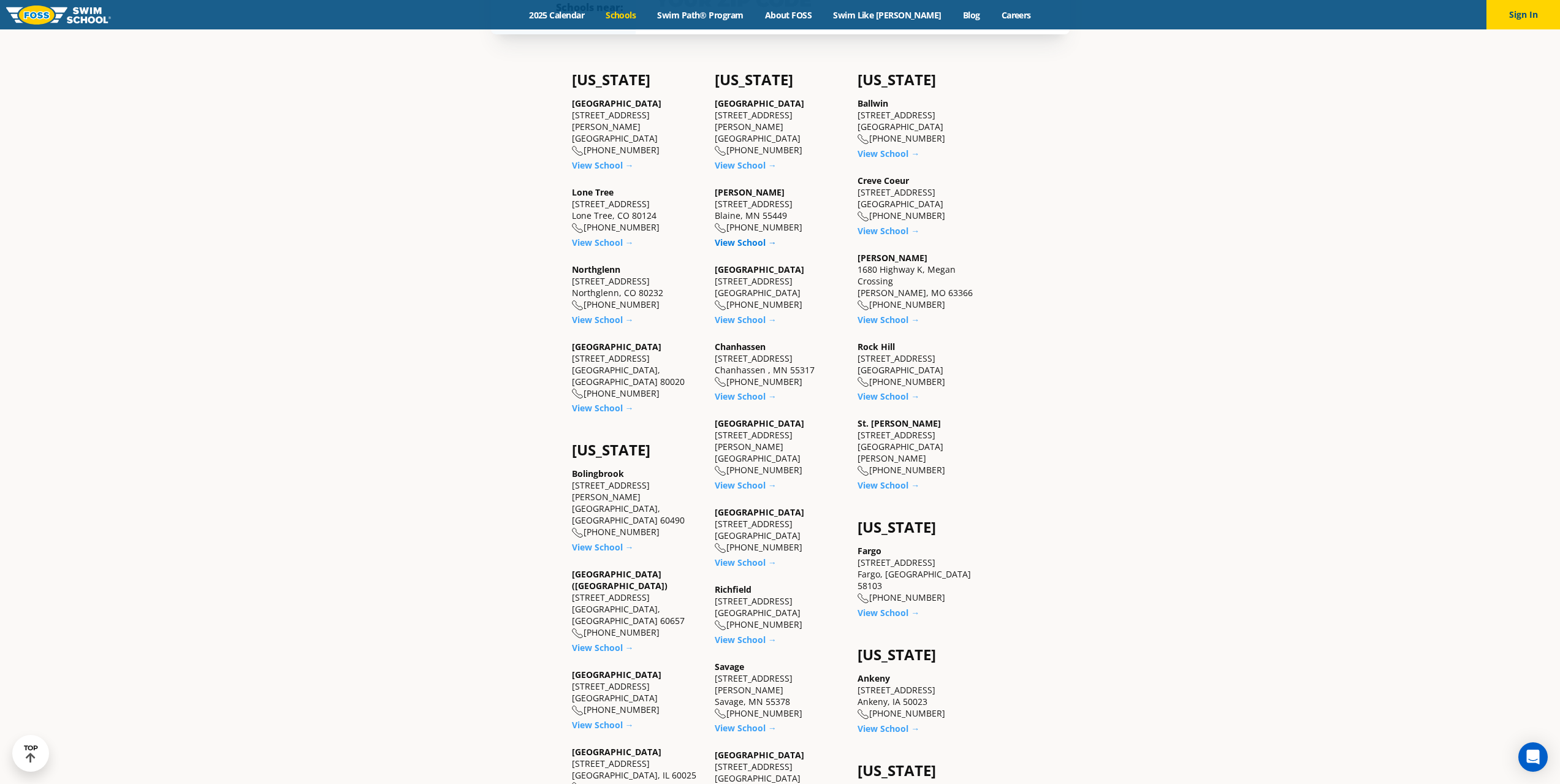
click at [733, 238] on link "View School →" at bounding box center [746, 242] width 62 height 11
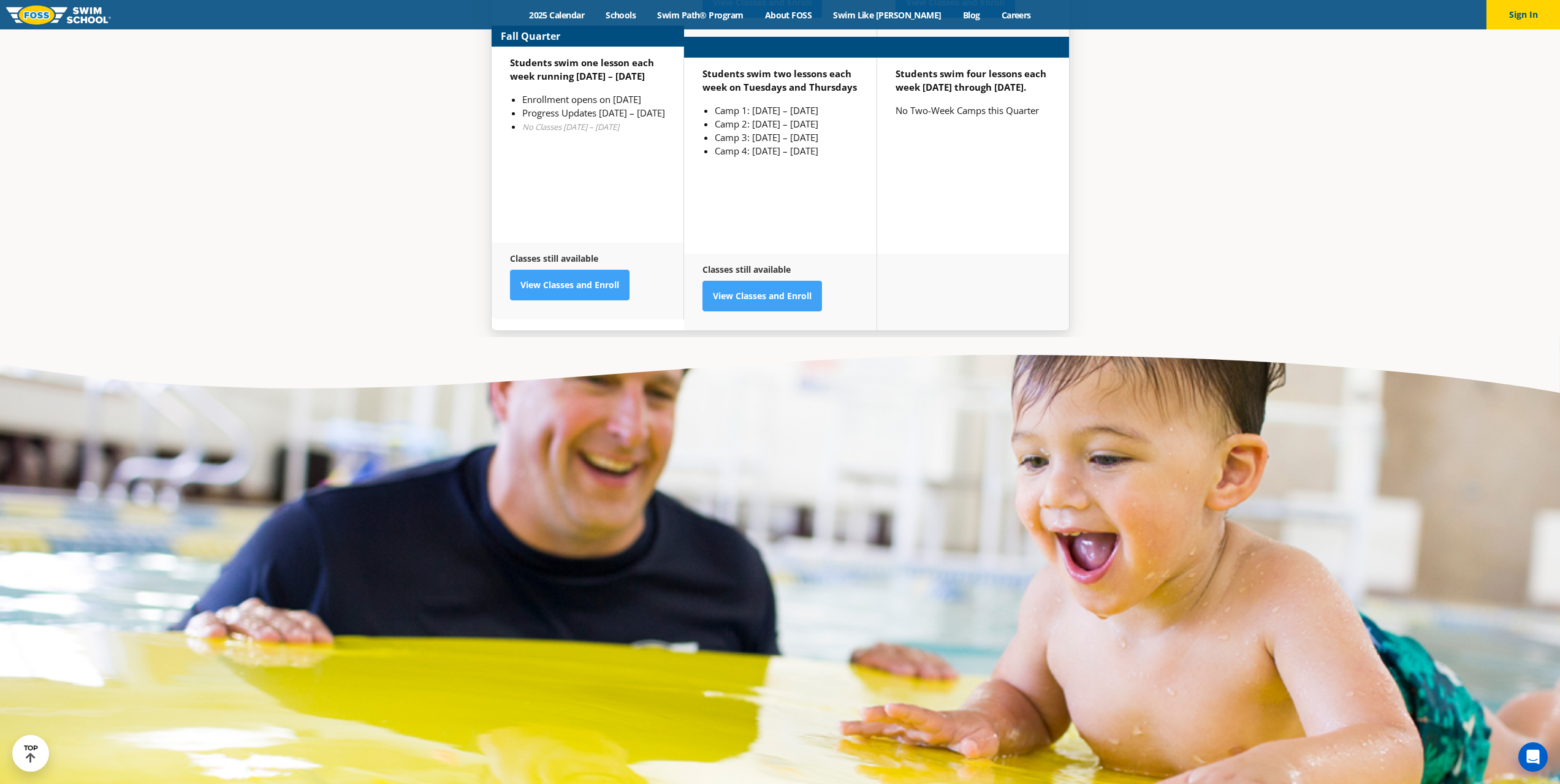
scroll to position [3677, 0]
